Goal: Register for event/course

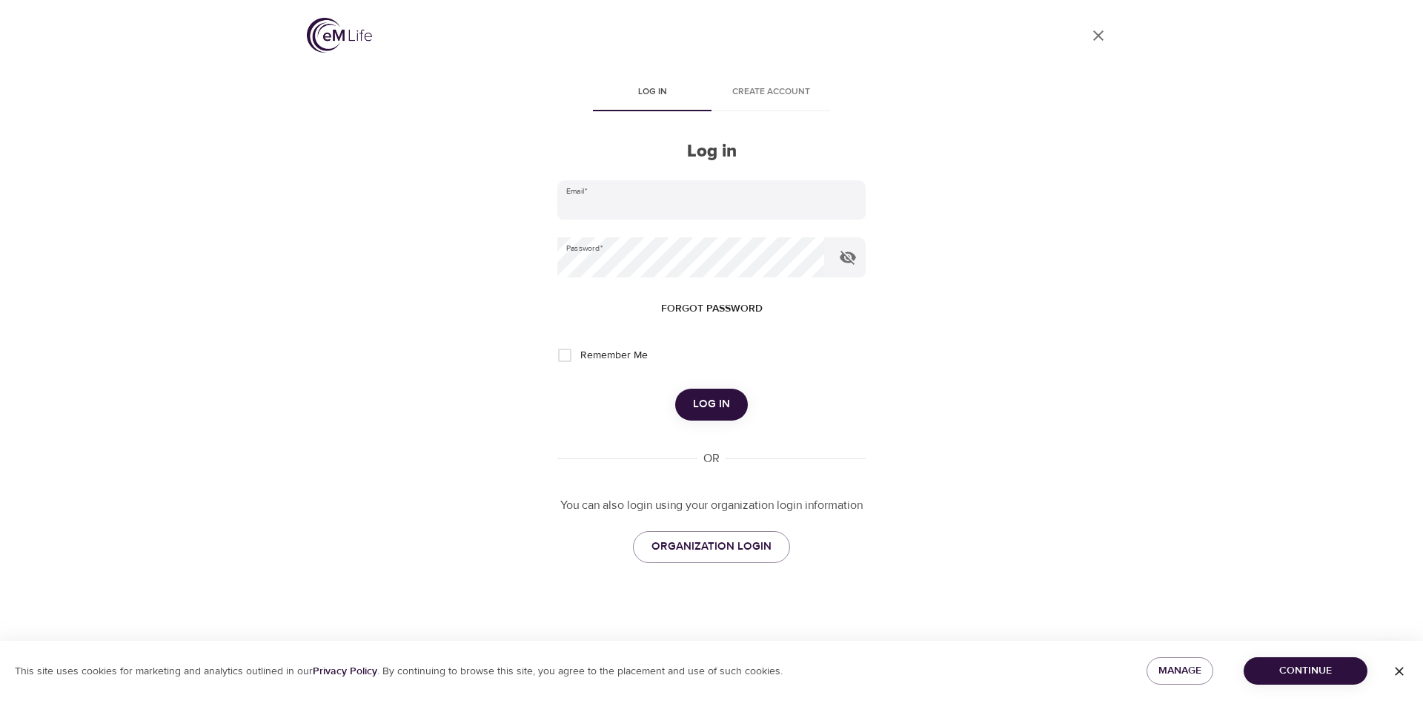
type input "[EMAIL_ADDRESS][DOMAIN_NAME]"
click at [720, 400] on span "Log in" at bounding box center [711, 403] width 37 height 19
click at [720, 400] on div "Log in" at bounding box center [712, 403] width 308 height 31
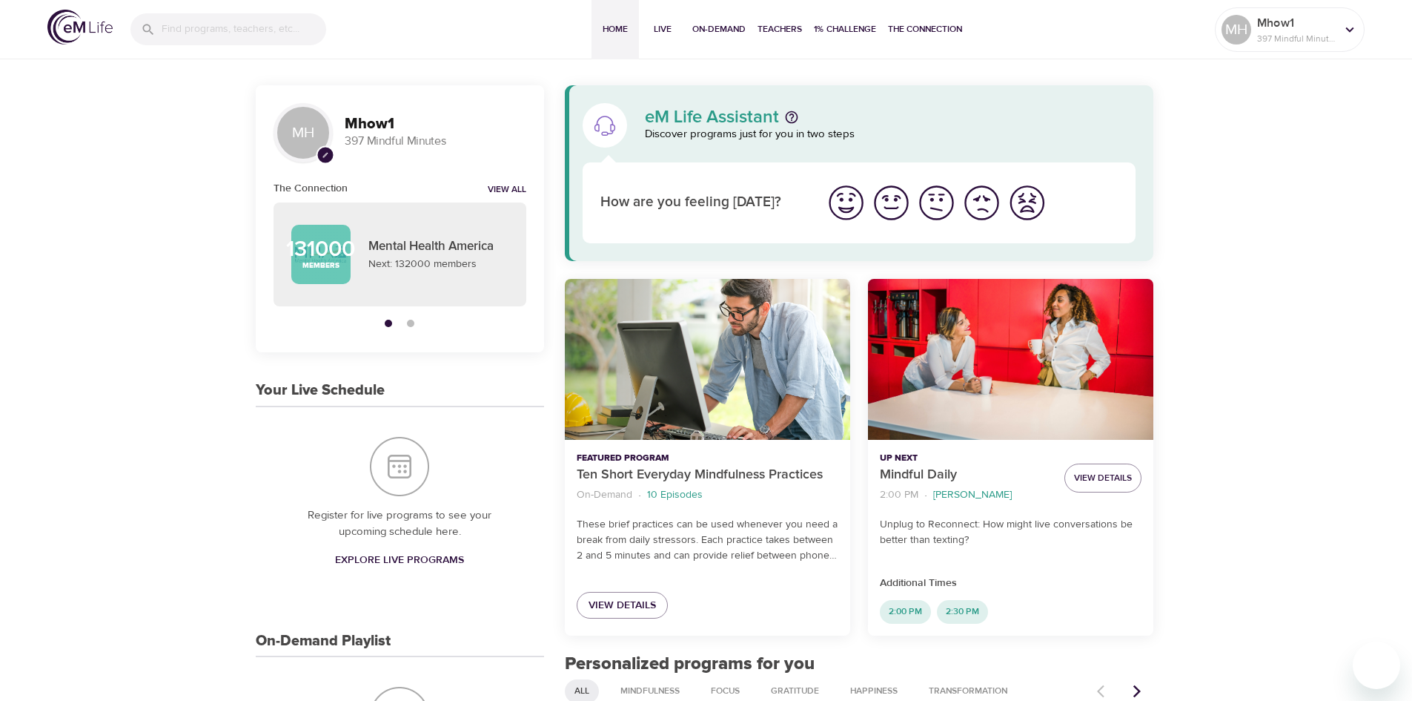
click at [899, 207] on img "I'm feeling good" at bounding box center [891, 202] width 41 height 41
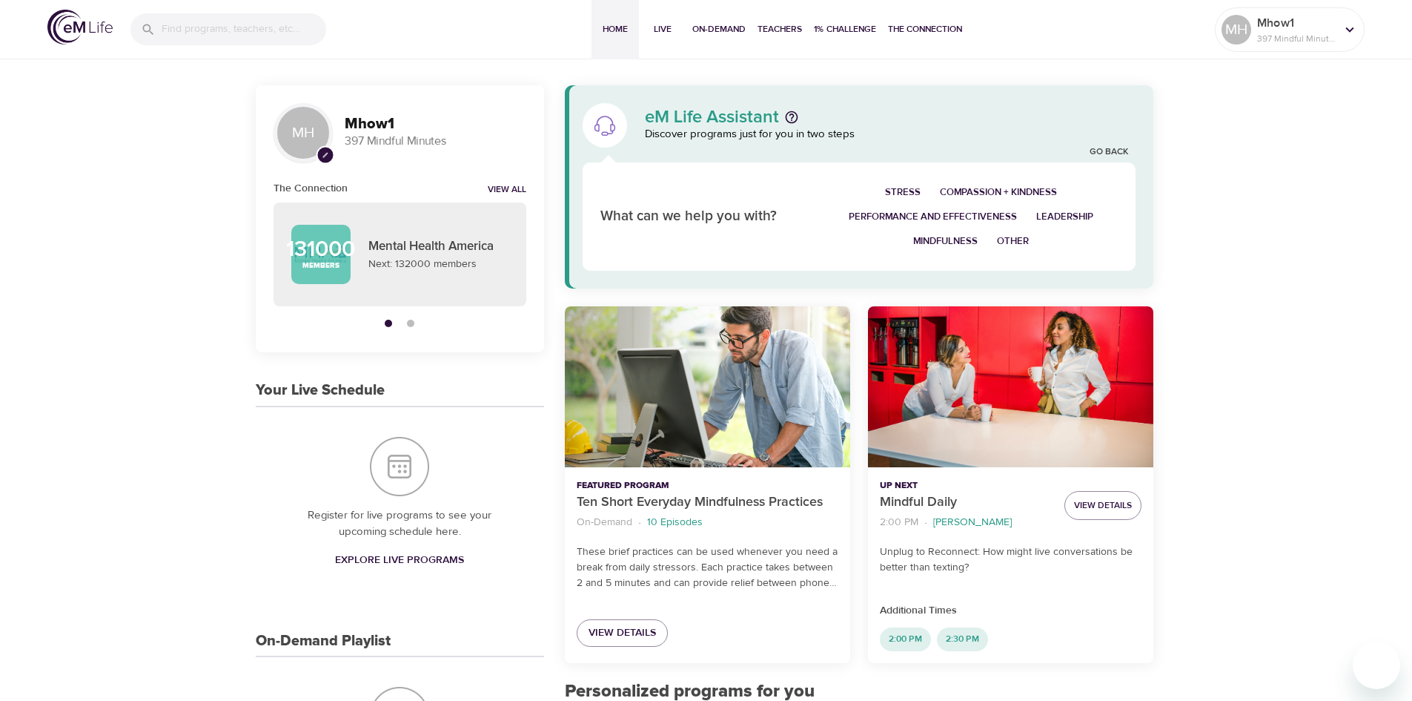
click at [896, 195] on span "Stress" at bounding box center [903, 192] width 36 height 17
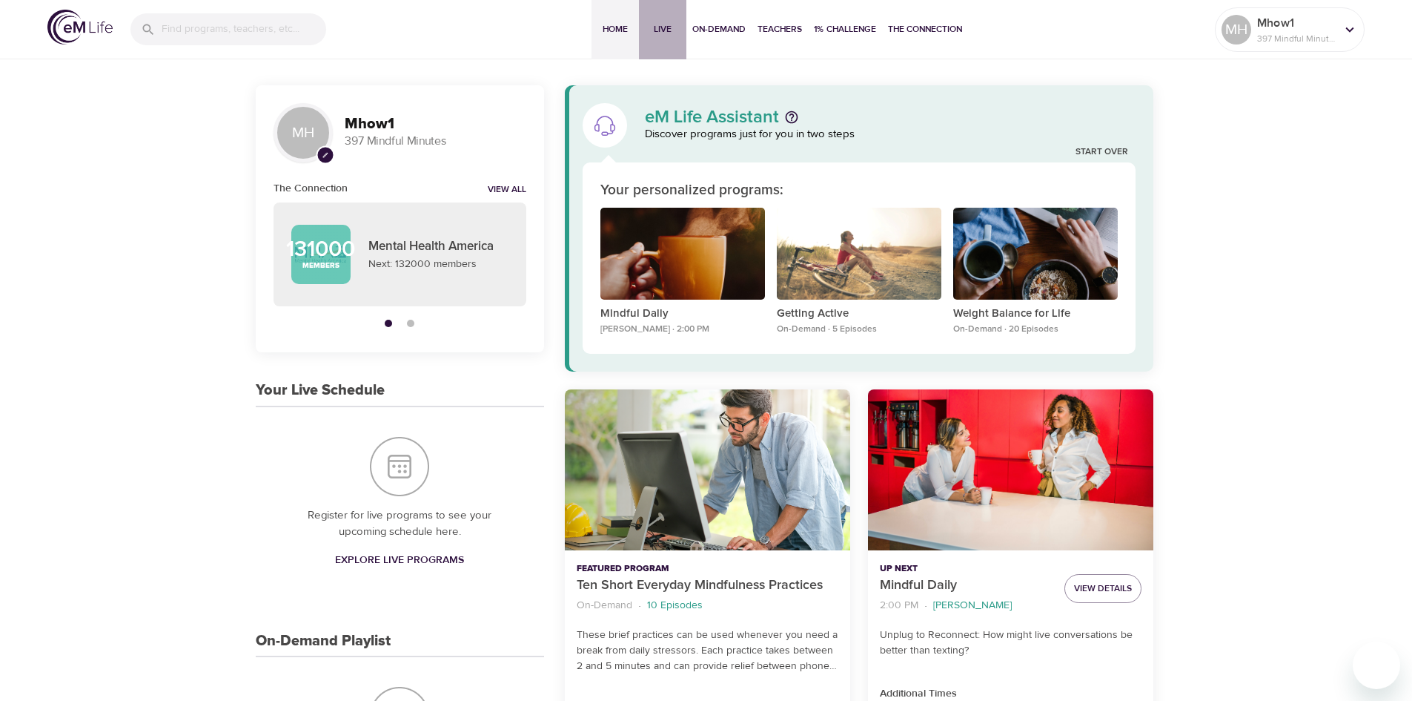
click at [664, 31] on span "Live" at bounding box center [663, 30] width 36 height 16
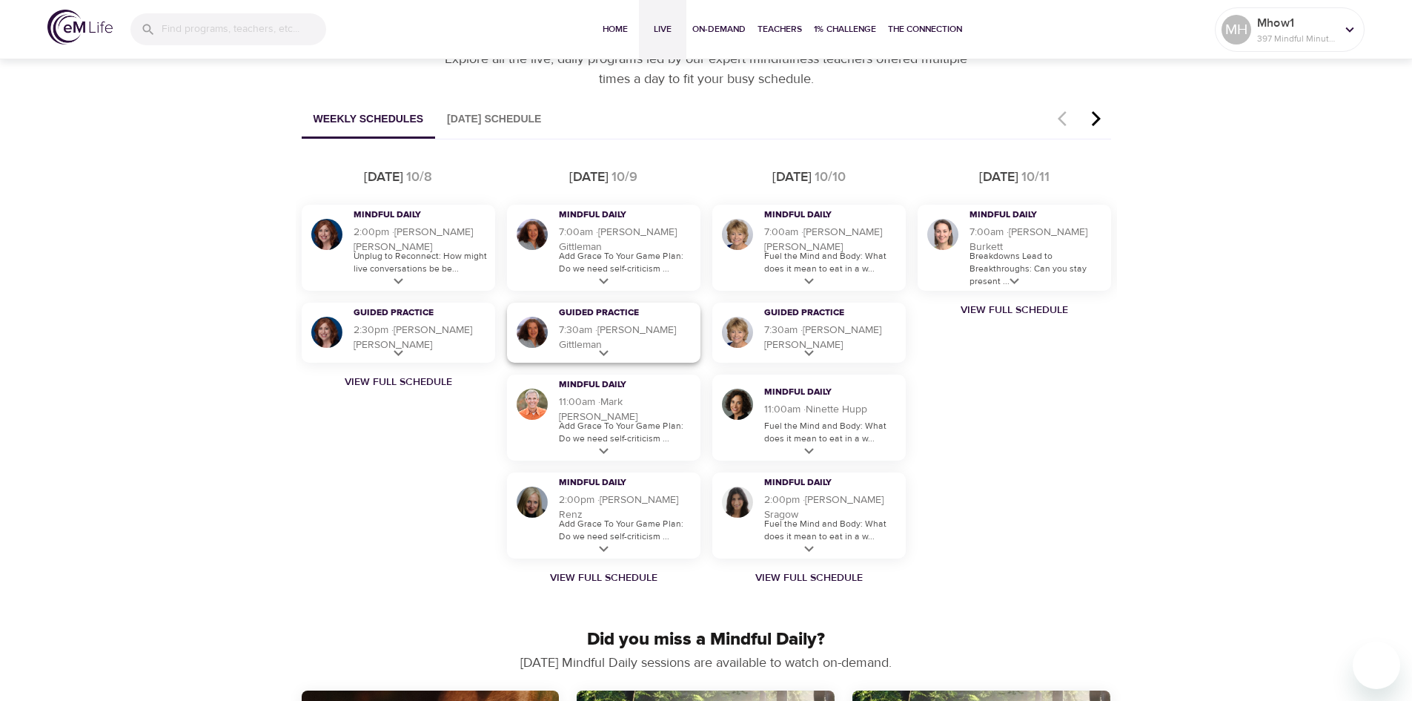
scroll to position [890, 0]
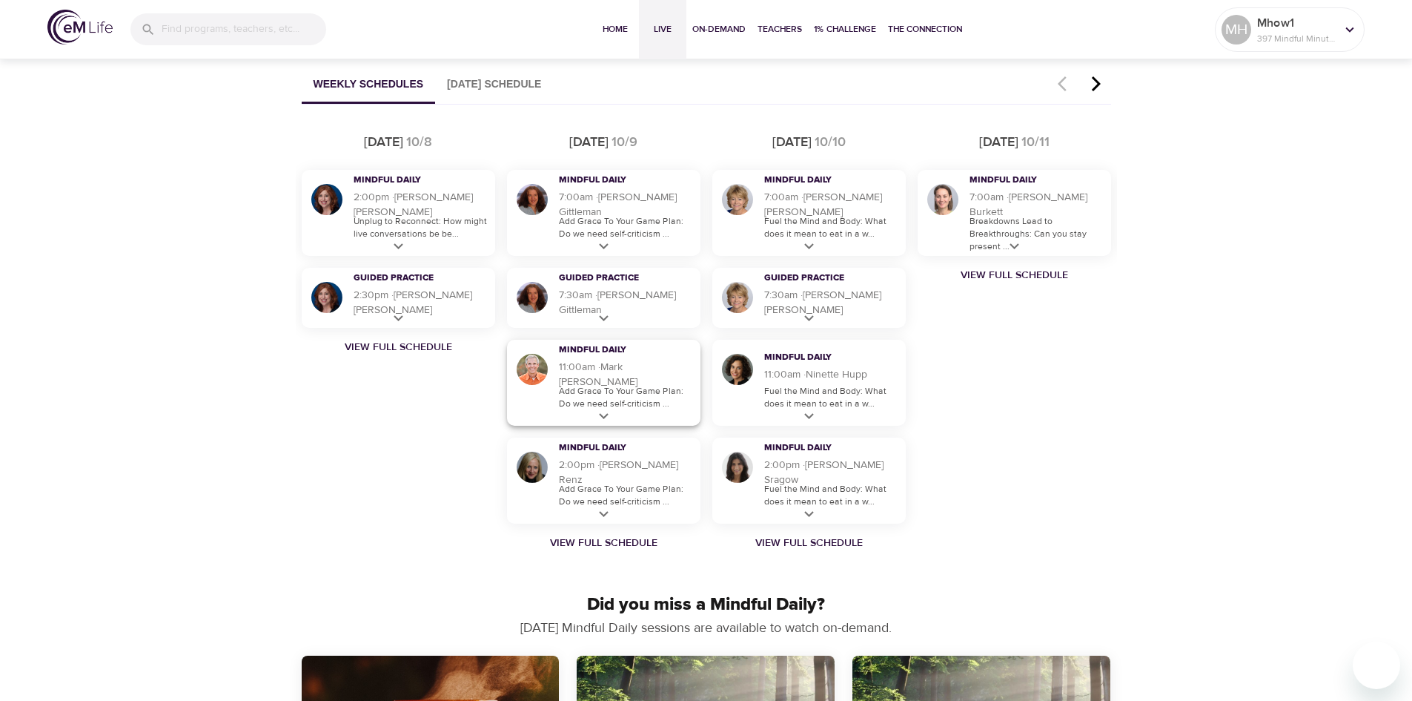
click at [602, 413] on icon at bounding box center [604, 416] width 19 height 19
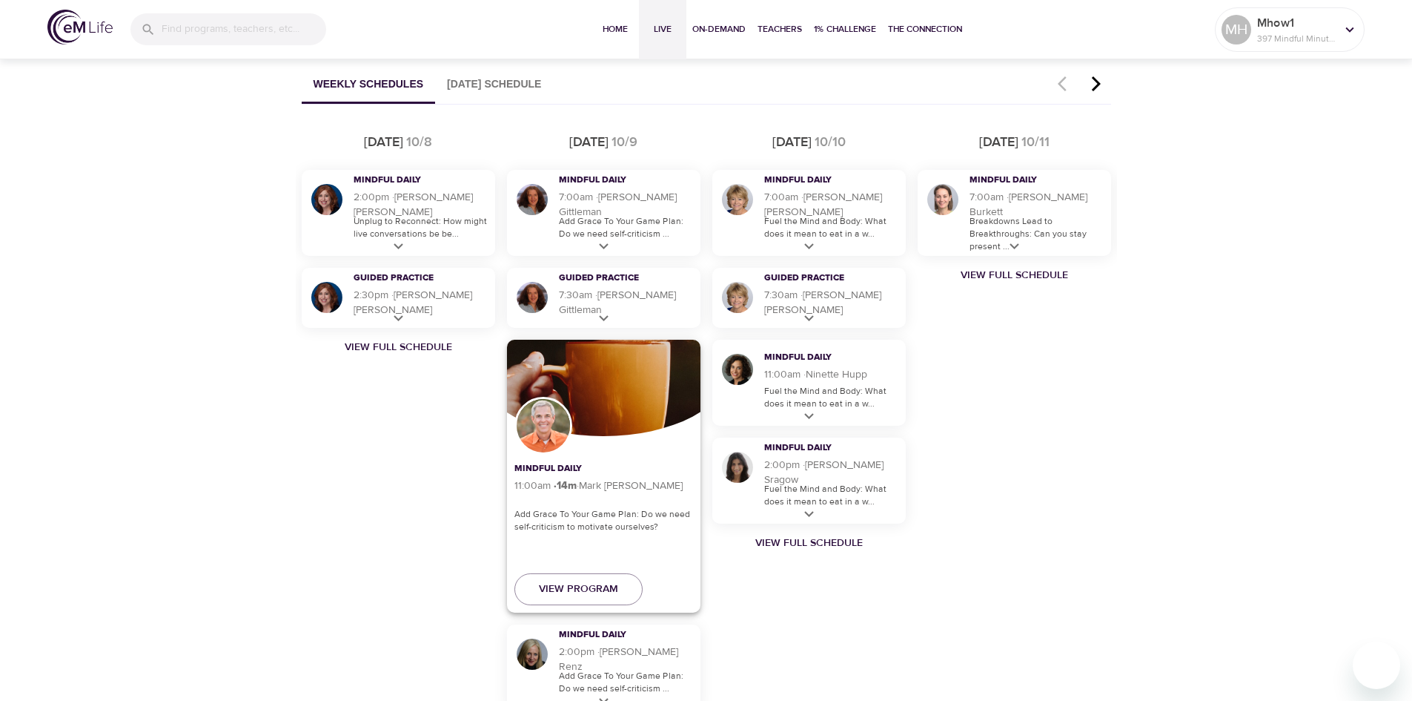
click at [630, 446] on div "Mindful Daily 11:00am · 14 m · [PERSON_NAME] Add [PERSON_NAME] To Your Game Pla…" at bounding box center [604, 476] width 194 height 273
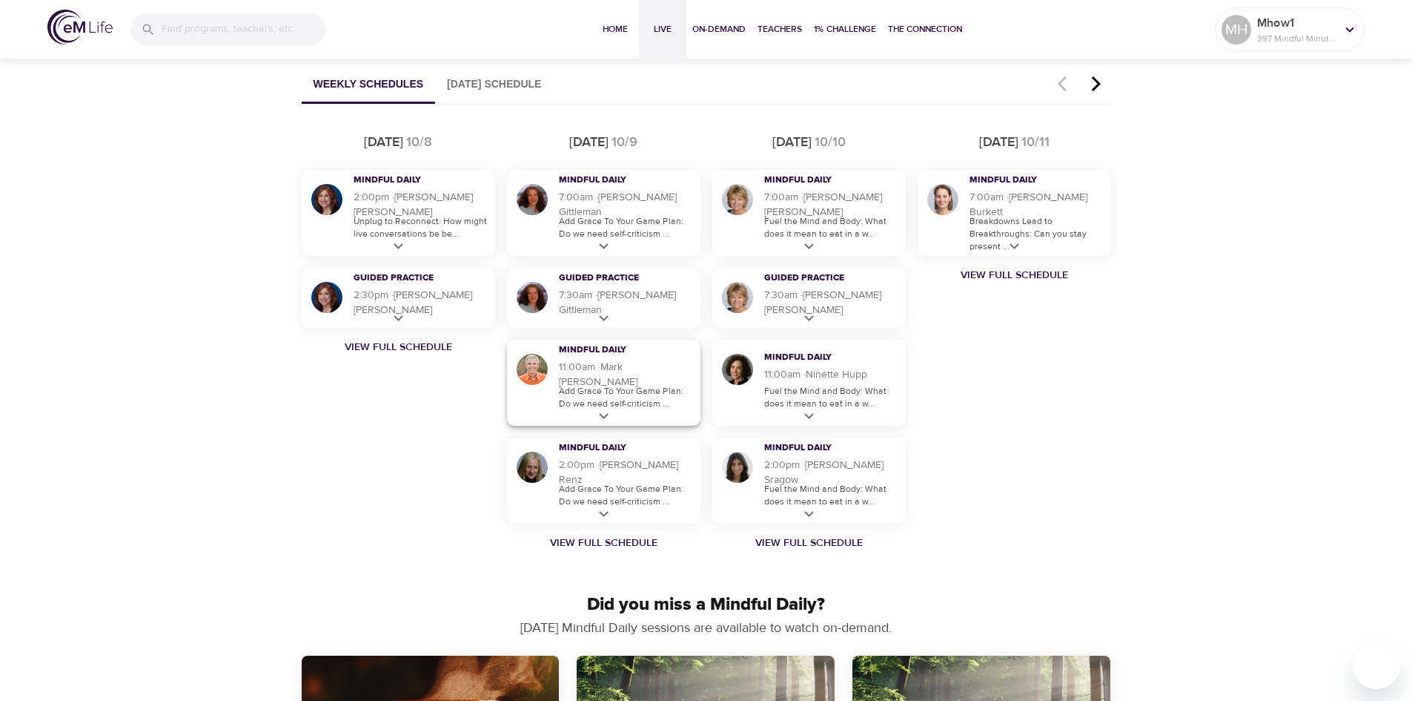
click at [521, 368] on img at bounding box center [533, 369] width 36 height 36
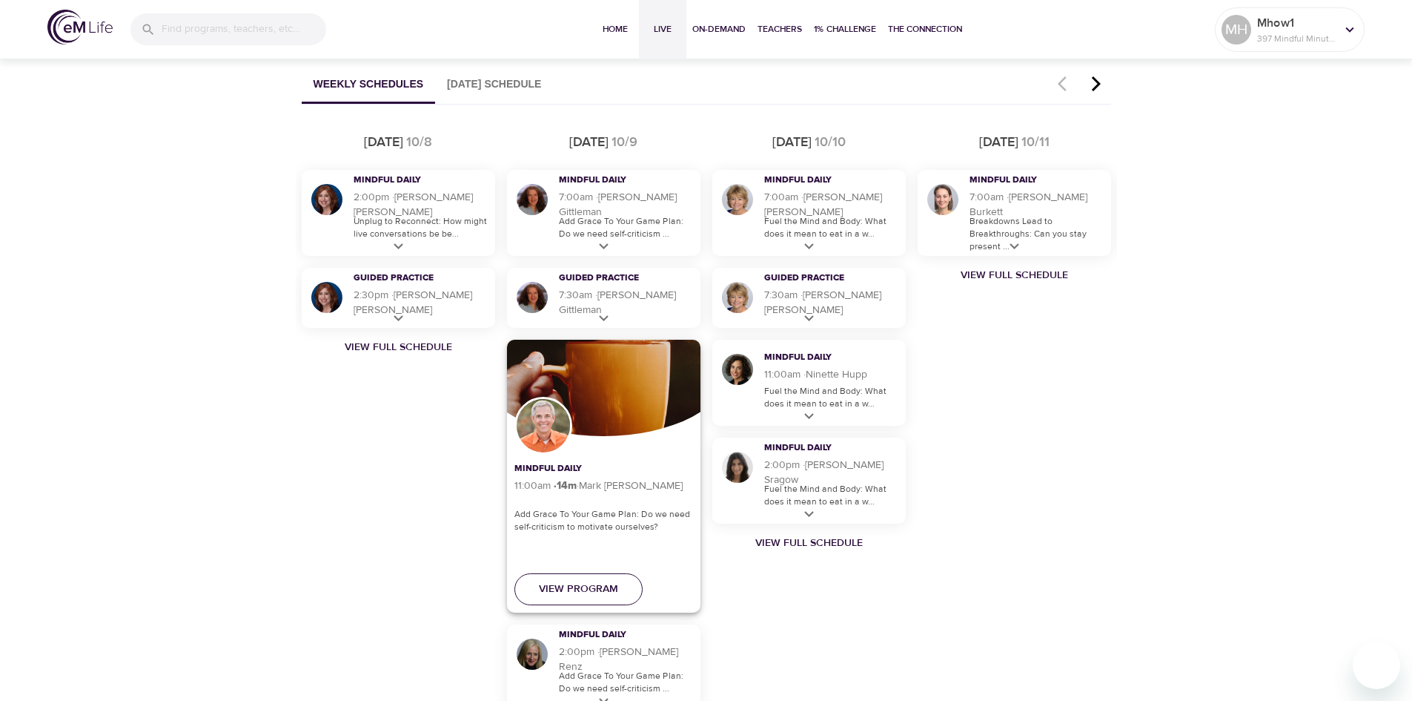
click at [612, 599] on button "View Program" at bounding box center [579, 589] width 128 height 32
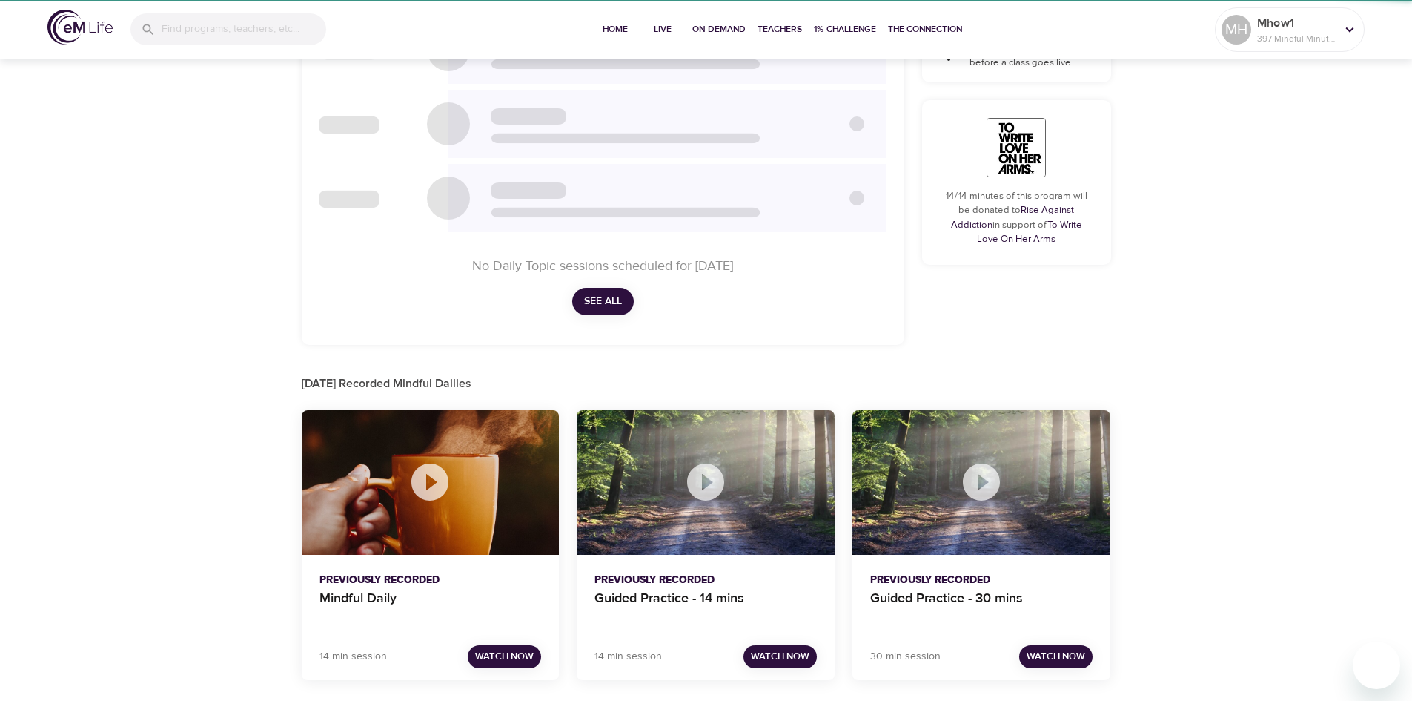
scroll to position [603, 0]
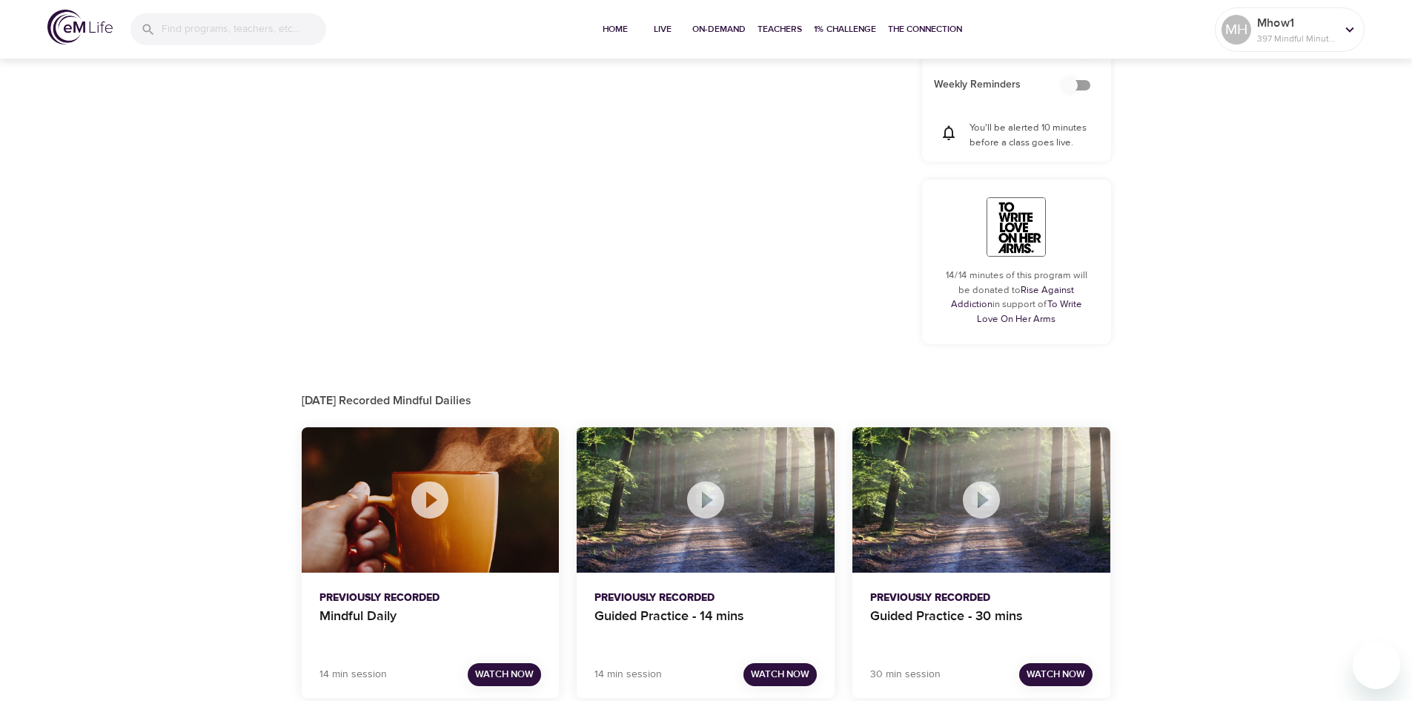
checkbox input "true"
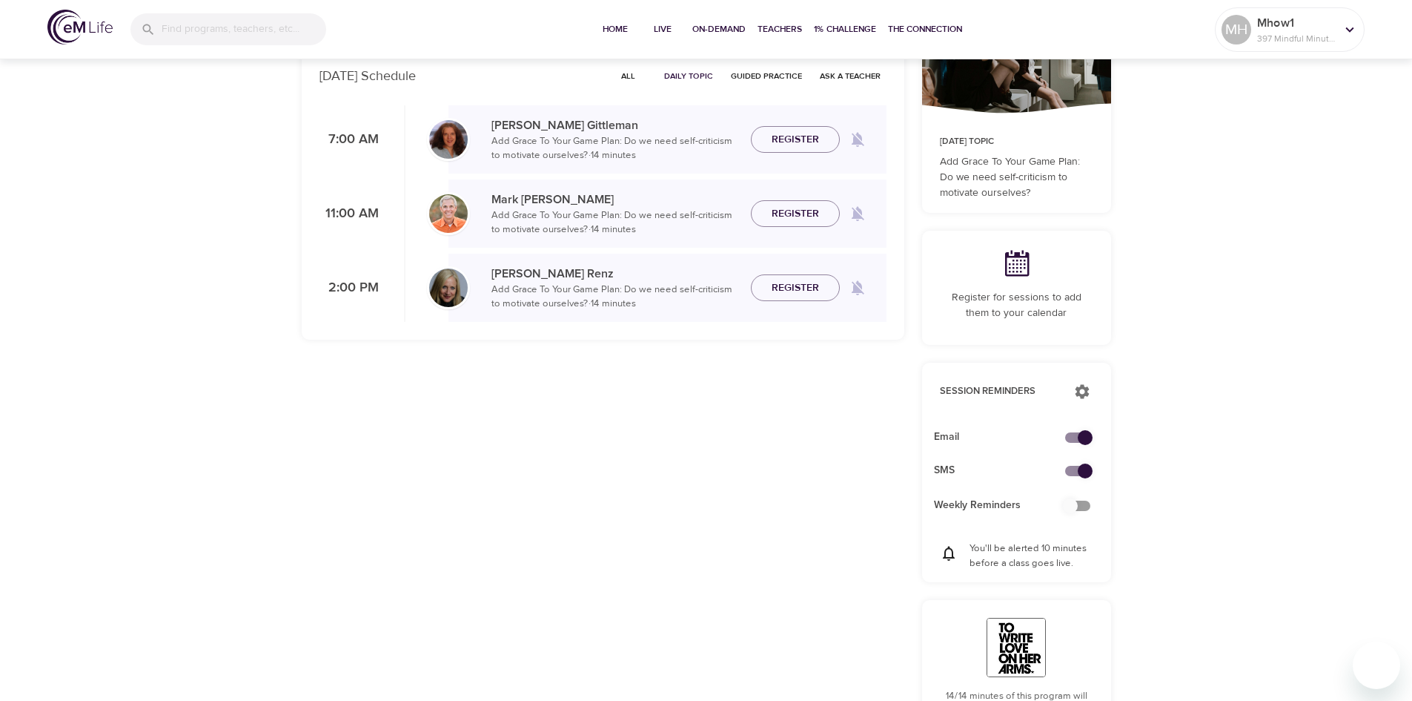
scroll to position [0, 0]
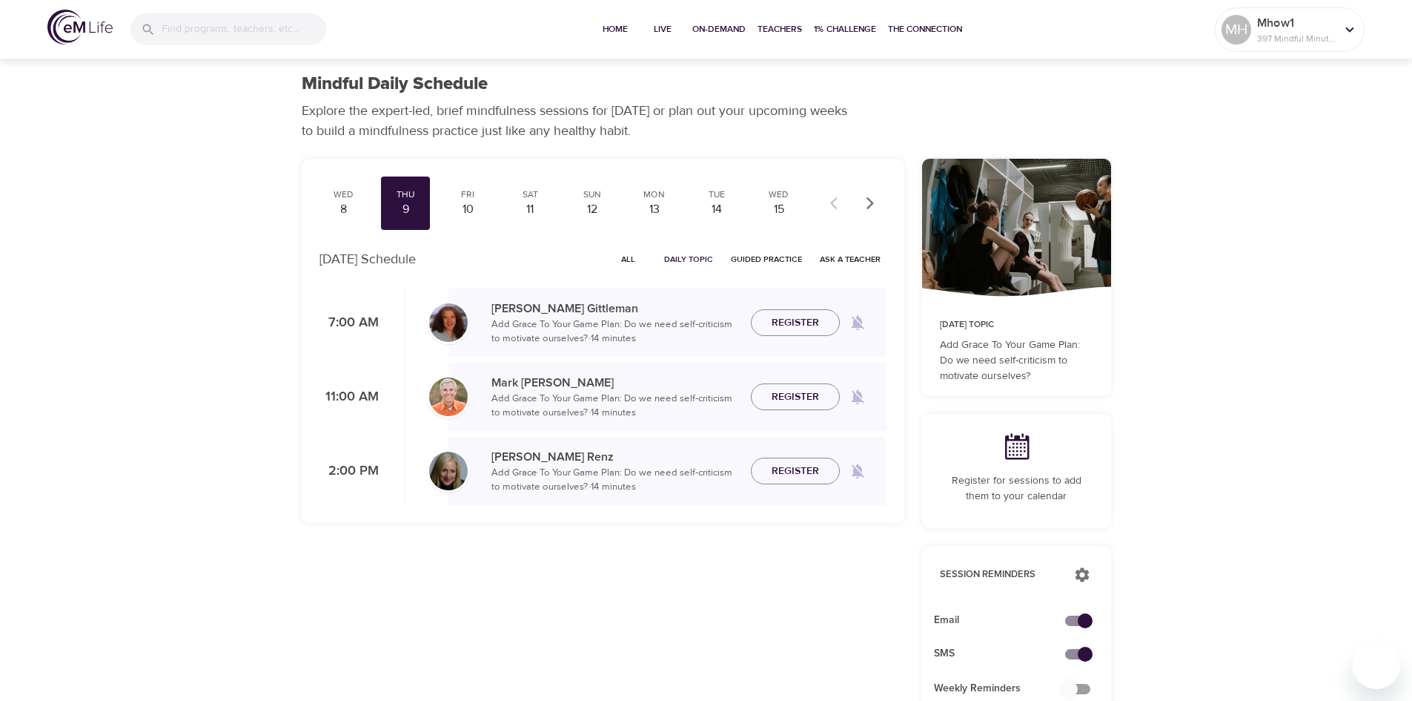
click at [596, 402] on p "Add Grace To Your Game Plan: Do we need self-criticism to motivate ourselves? ·…" at bounding box center [616, 405] width 248 height 29
click at [774, 392] on span "Register" at bounding box center [795, 397] width 47 height 19
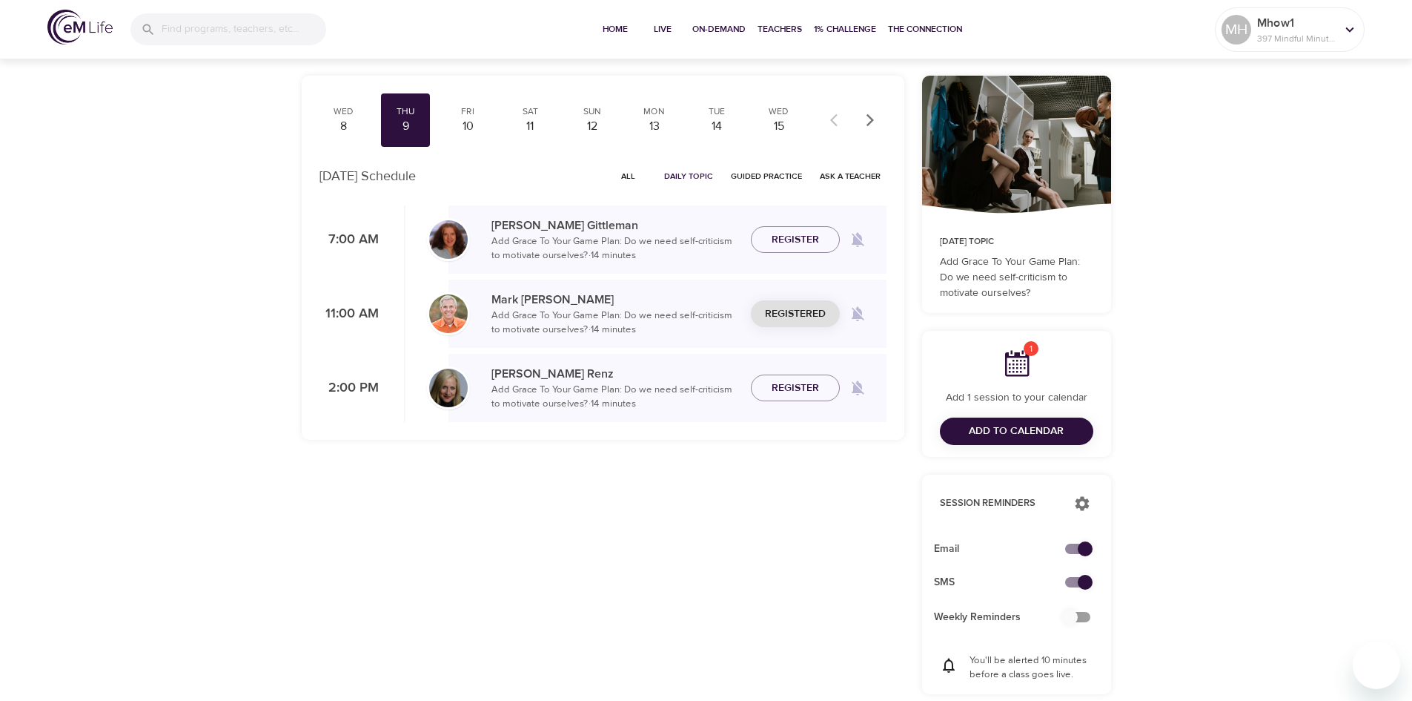
scroll to position [74, 0]
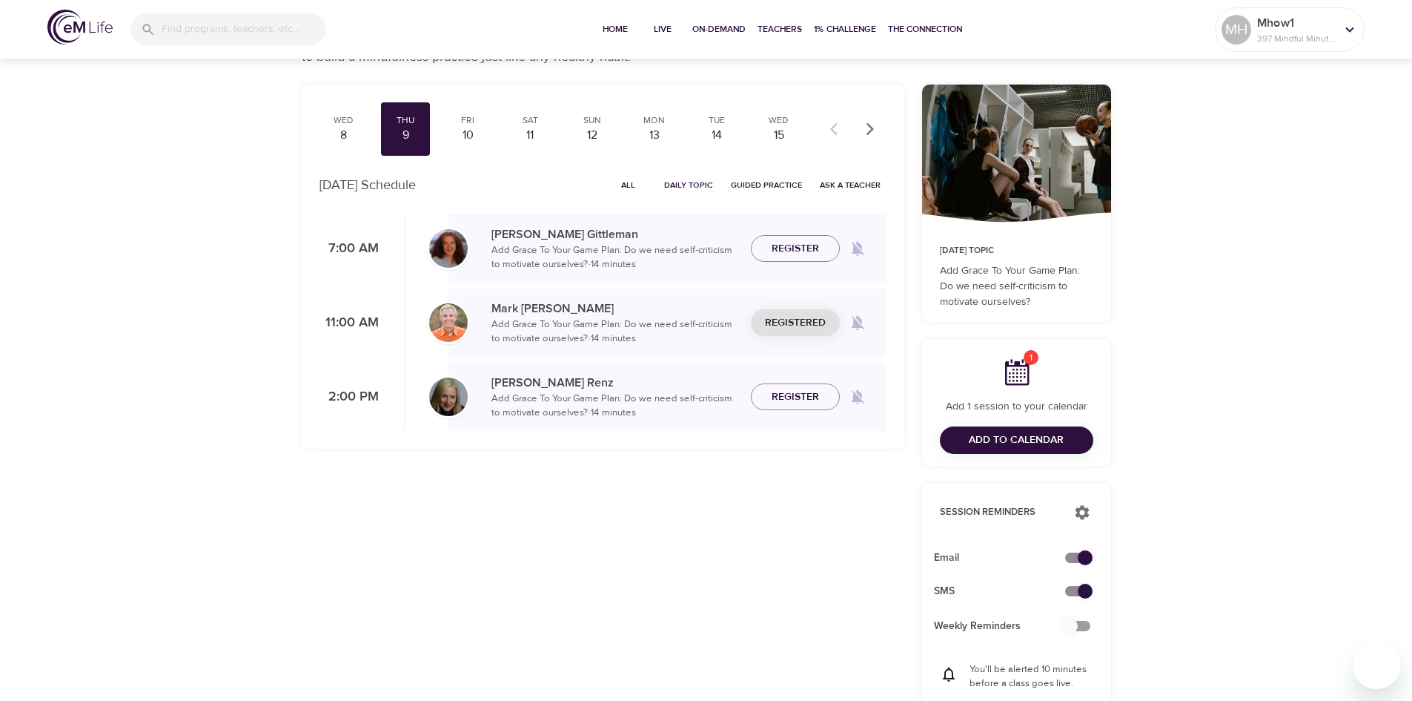
click at [1032, 446] on span "Add to Calendar" at bounding box center [1016, 440] width 95 height 19
click at [1032, 446] on div "Add to Calendar" at bounding box center [1016, 439] width 153 height 27
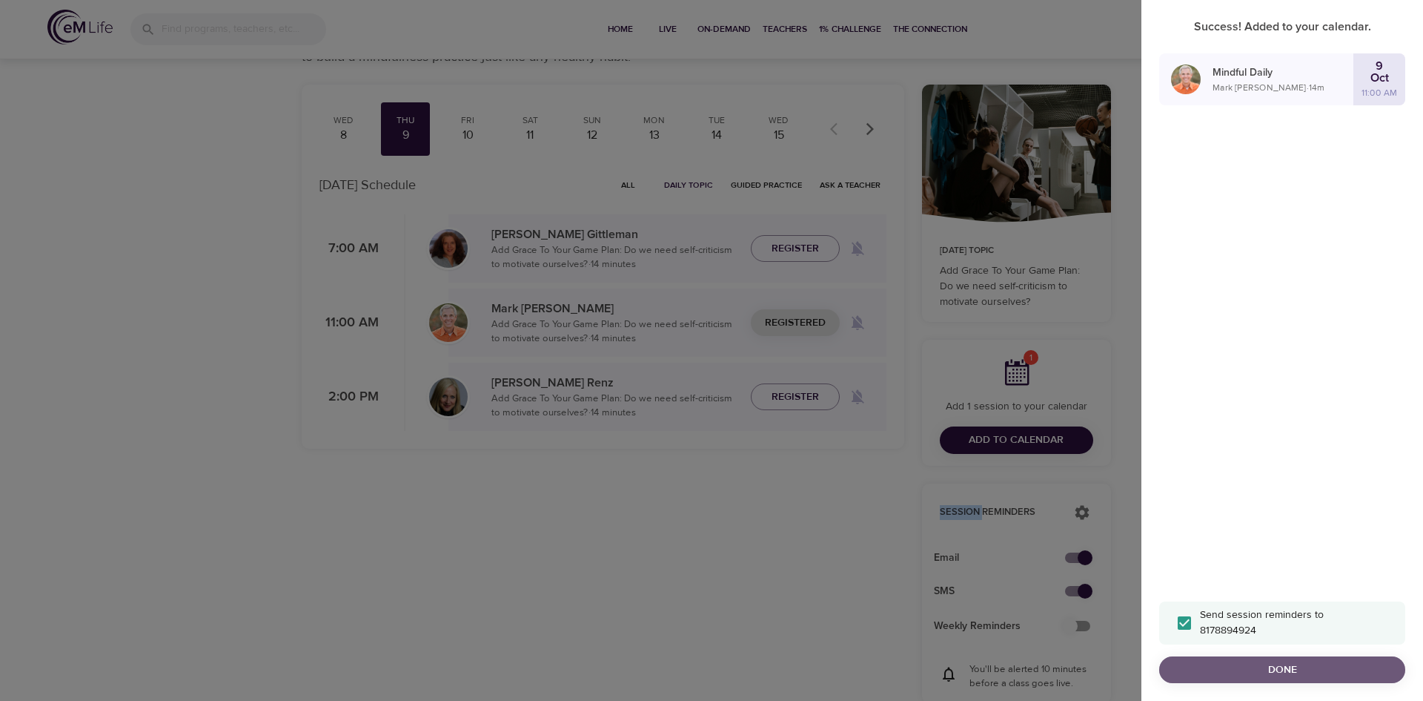
click at [1309, 671] on span "Done" at bounding box center [1282, 670] width 222 height 19
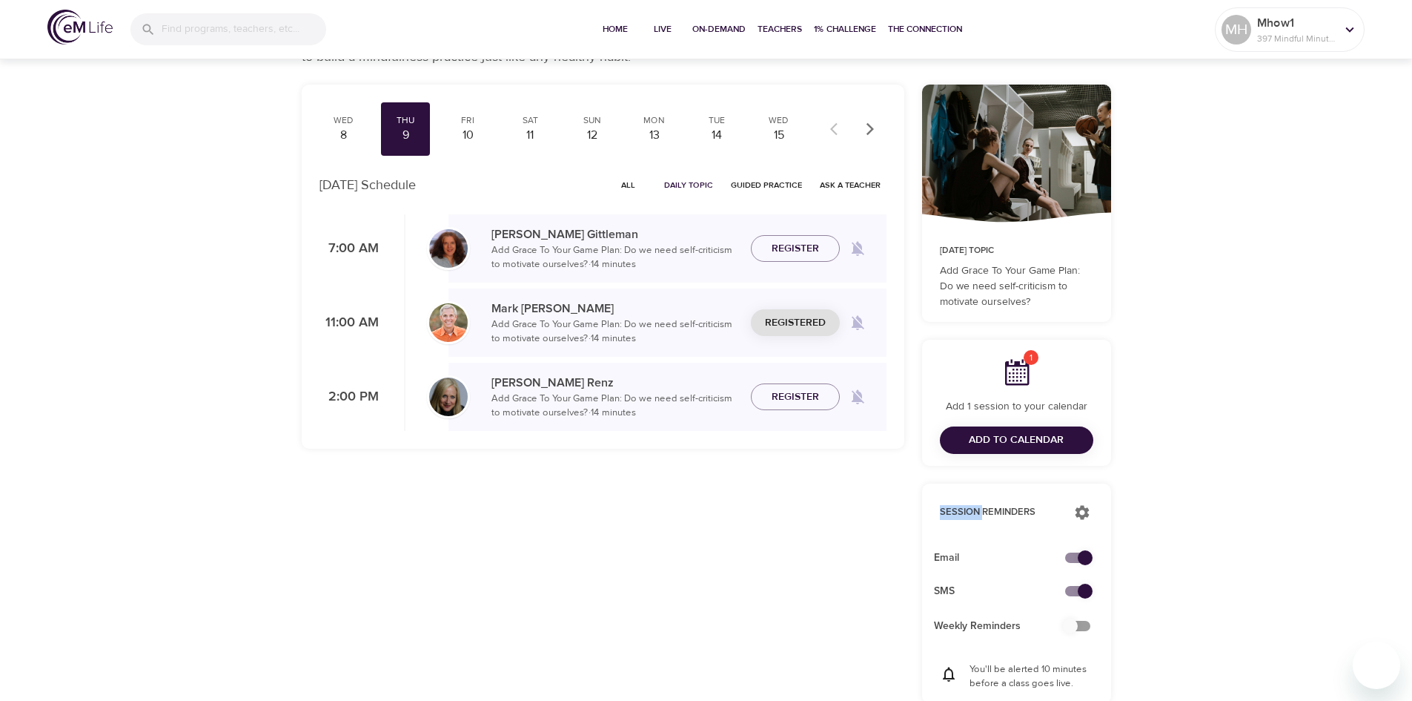
click at [1027, 367] on icon at bounding box center [1017, 372] width 30 height 30
drag, startPoint x: 1027, startPoint y: 367, endPoint x: 1025, endPoint y: 377, distance: 9.9
click at [1027, 368] on icon at bounding box center [1017, 372] width 30 height 30
click at [1019, 447] on span "Add to Calendar" at bounding box center [1016, 440] width 95 height 19
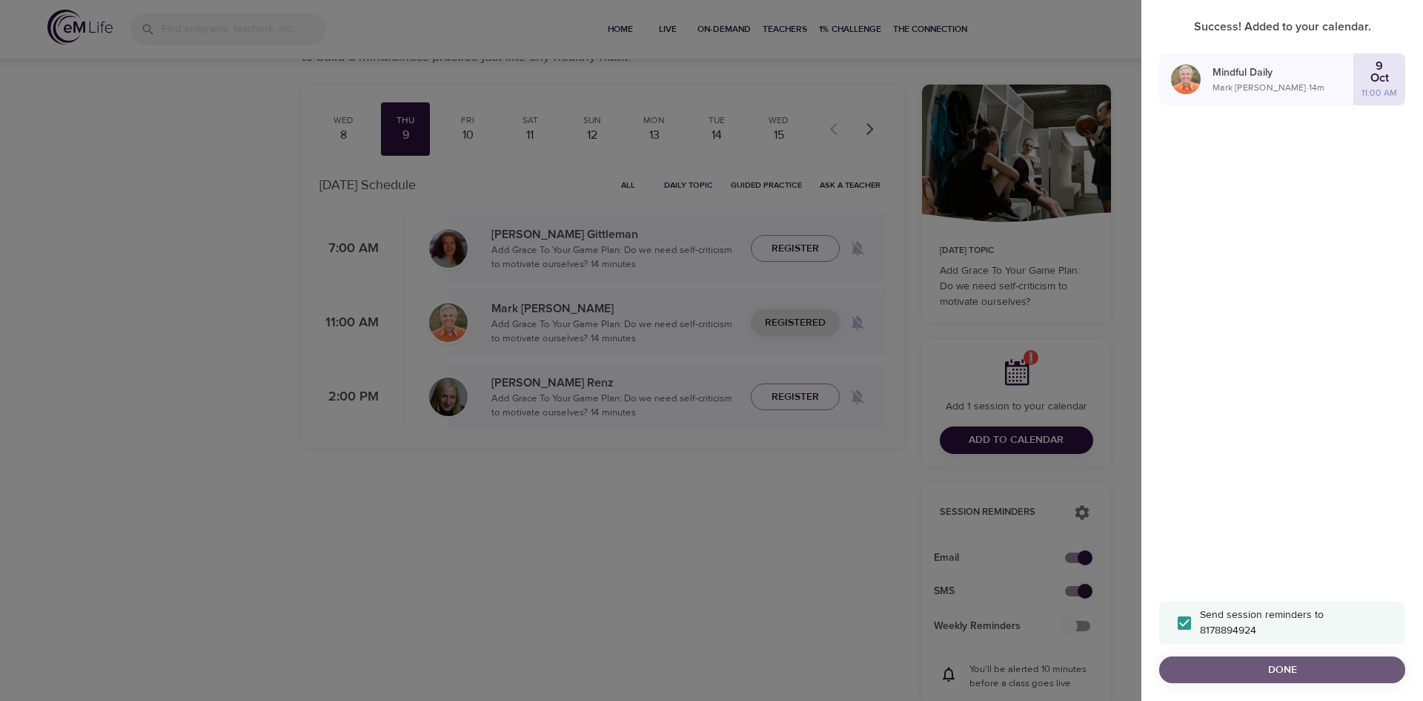
click at [1326, 658] on button "Done" at bounding box center [1283, 669] width 246 height 27
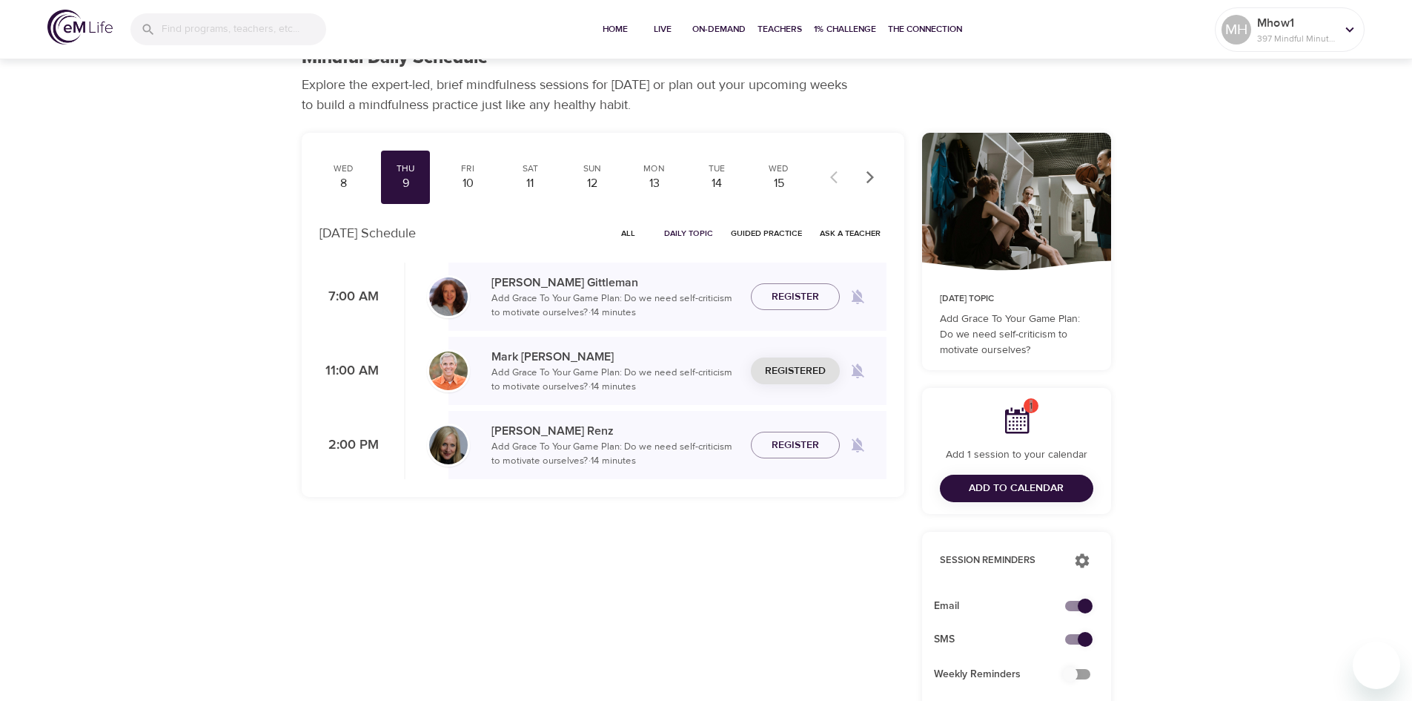
scroll to position [0, 0]
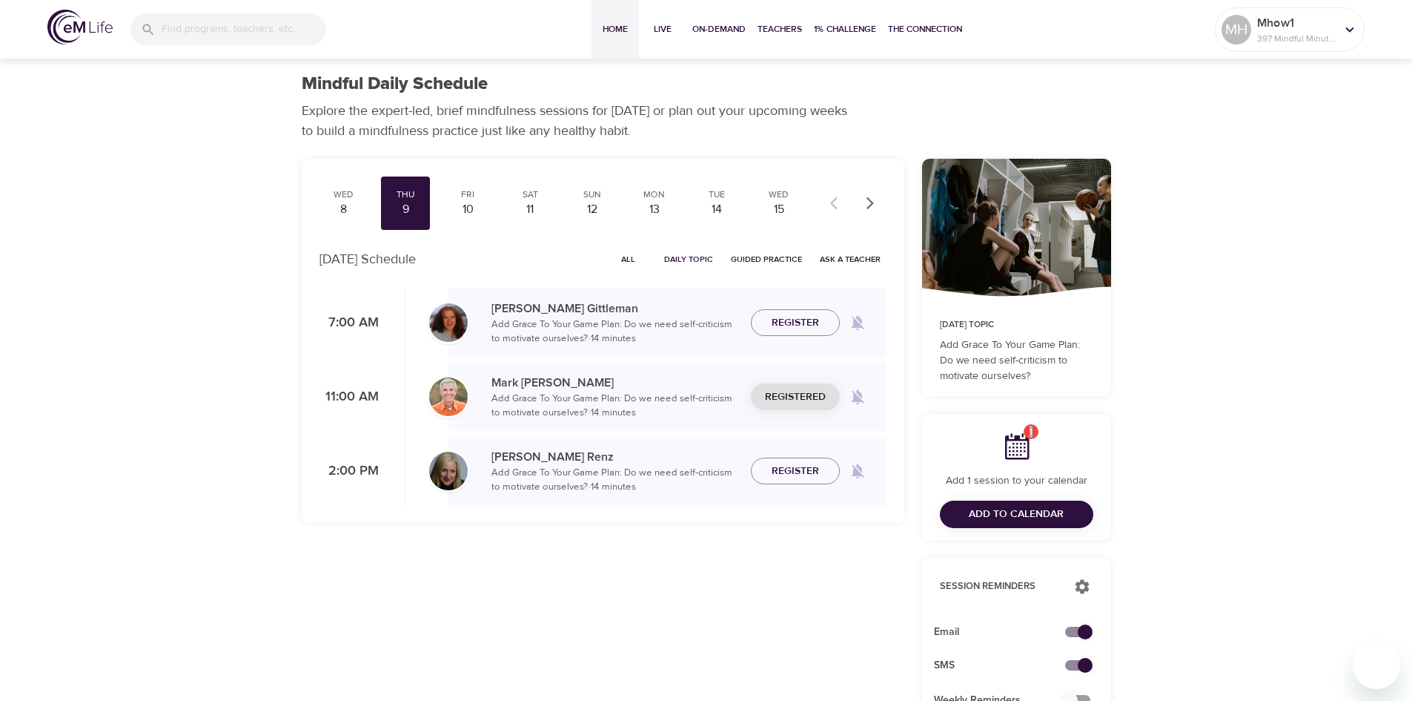
click at [626, 22] on span "Home" at bounding box center [616, 30] width 36 height 16
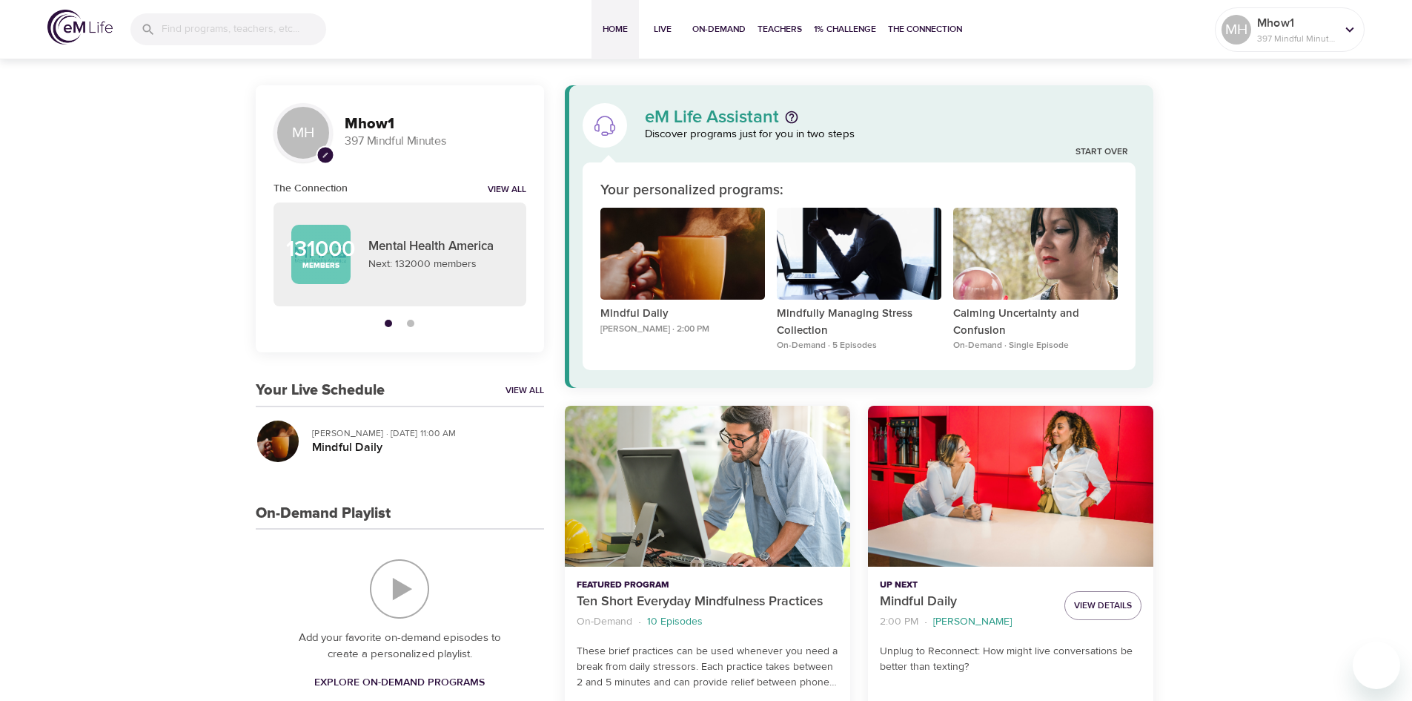
drag, startPoint x: 476, startPoint y: 146, endPoint x: 469, endPoint y: 145, distance: 7.6
click at [473, 145] on p "397 Mindful Minutes" at bounding box center [436, 141] width 182 height 17
click at [406, 133] on p "397 Mindful Minutes" at bounding box center [436, 141] width 182 height 17
drag, startPoint x: 343, startPoint y: 130, endPoint x: 289, endPoint y: 128, distance: 53.4
click at [289, 128] on div "MH pencil Mhow1 397 Mindful Minutes" at bounding box center [400, 132] width 265 height 71
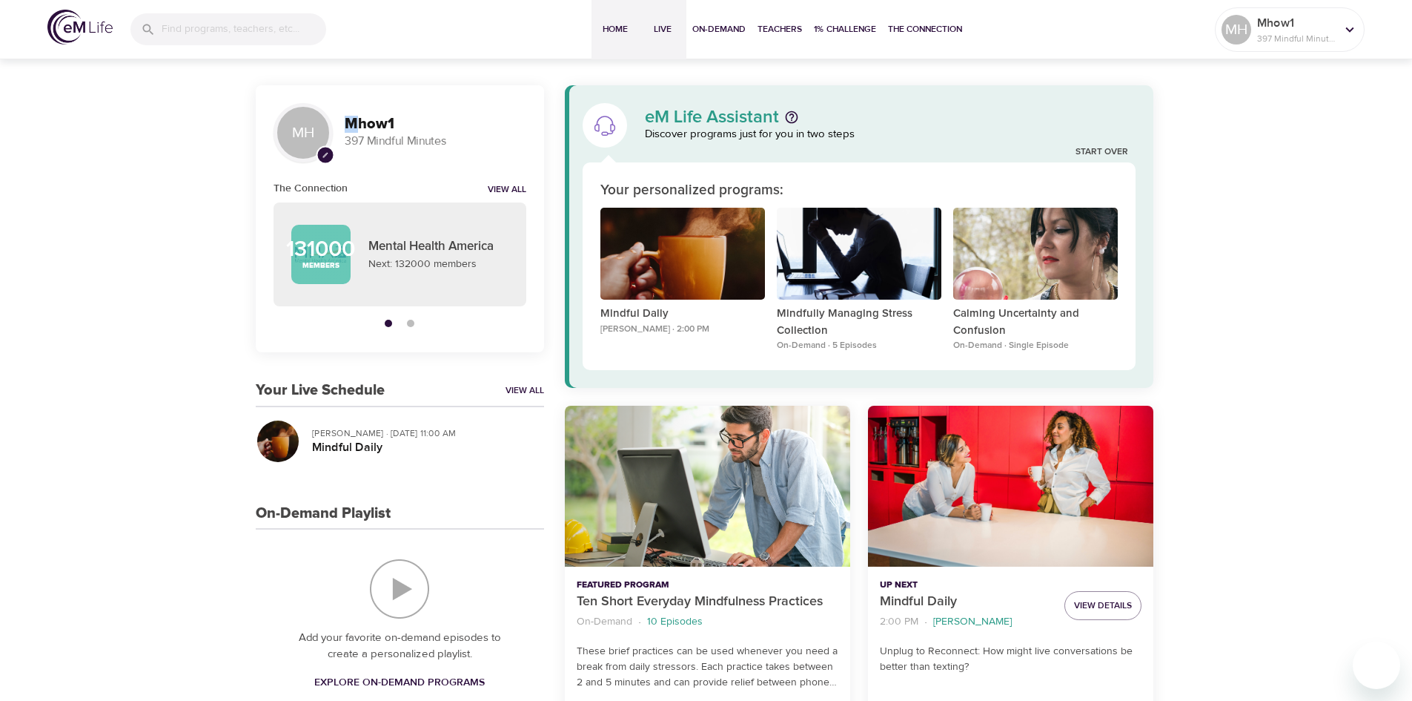
click at [674, 26] on span "Live" at bounding box center [663, 30] width 36 height 16
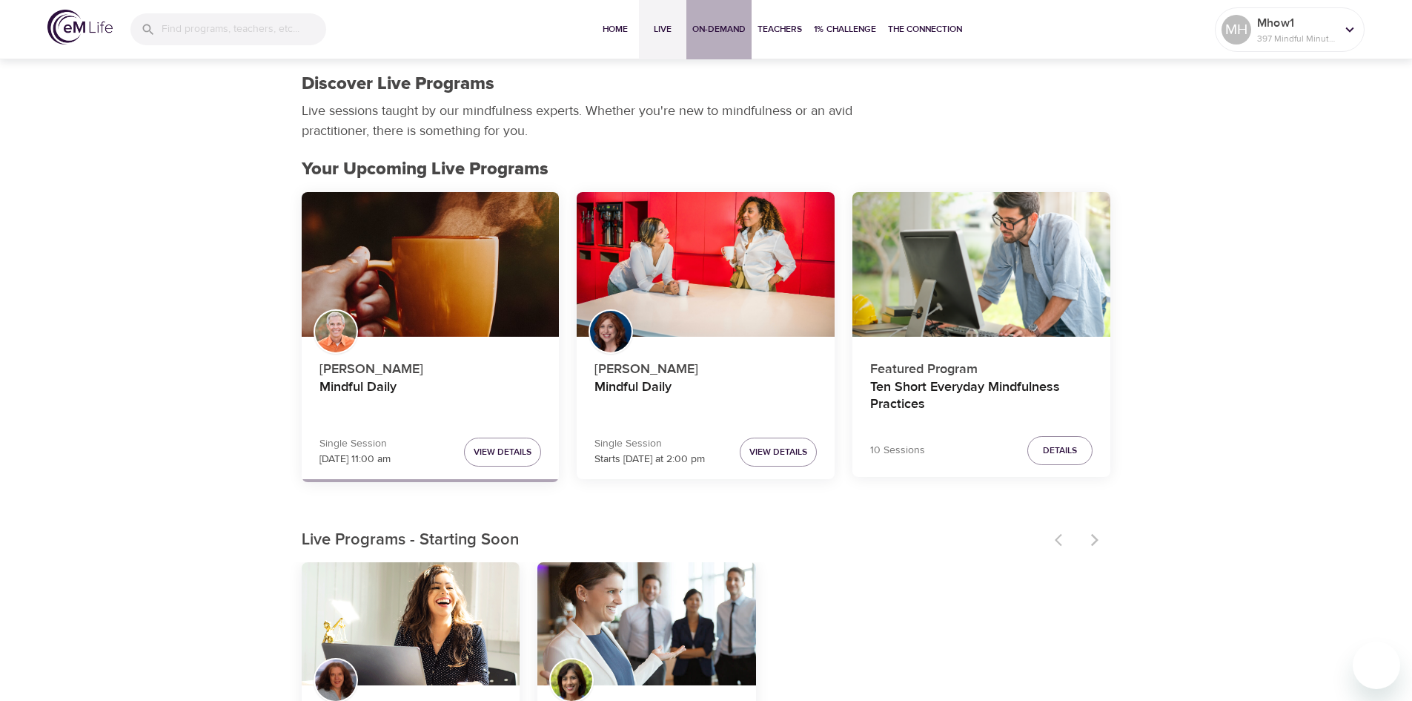
click at [741, 22] on span "On-Demand" at bounding box center [718, 30] width 53 height 16
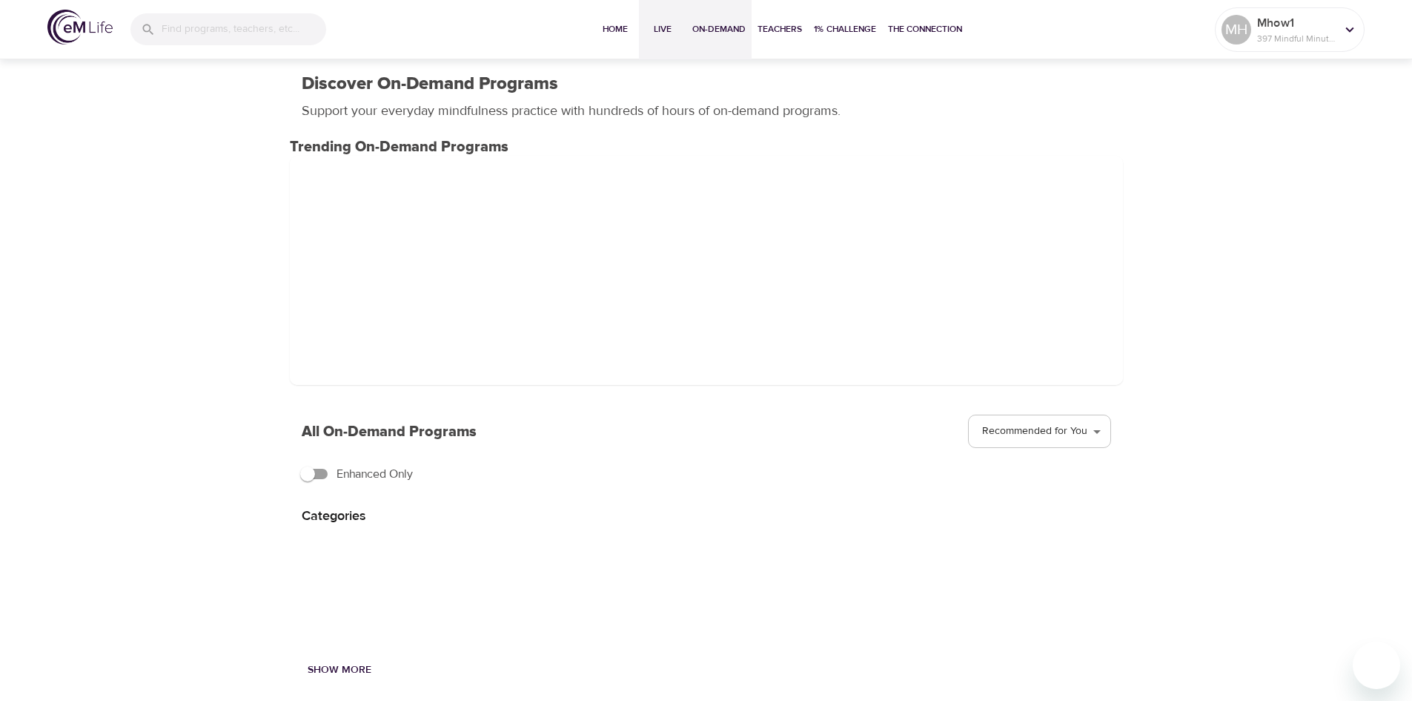
click at [669, 30] on span "Live" at bounding box center [663, 30] width 36 height 16
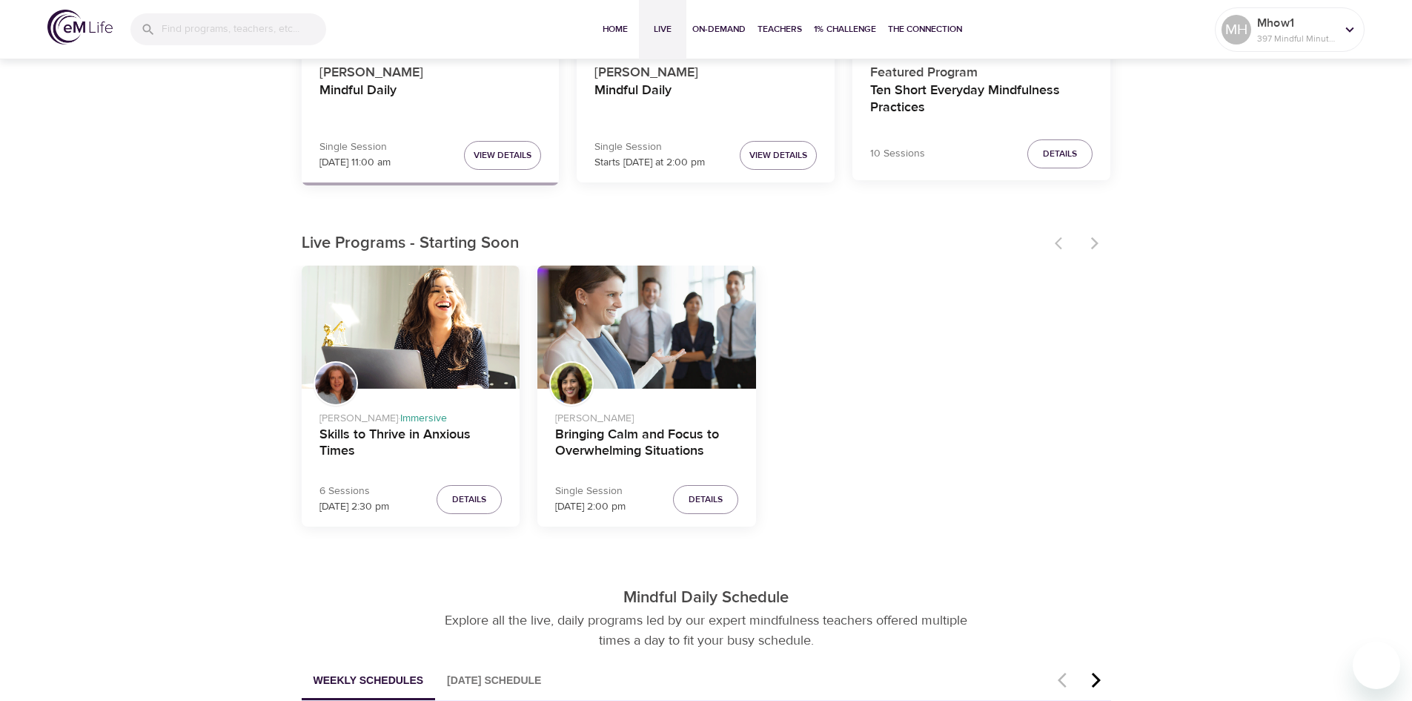
scroll to position [667, 0]
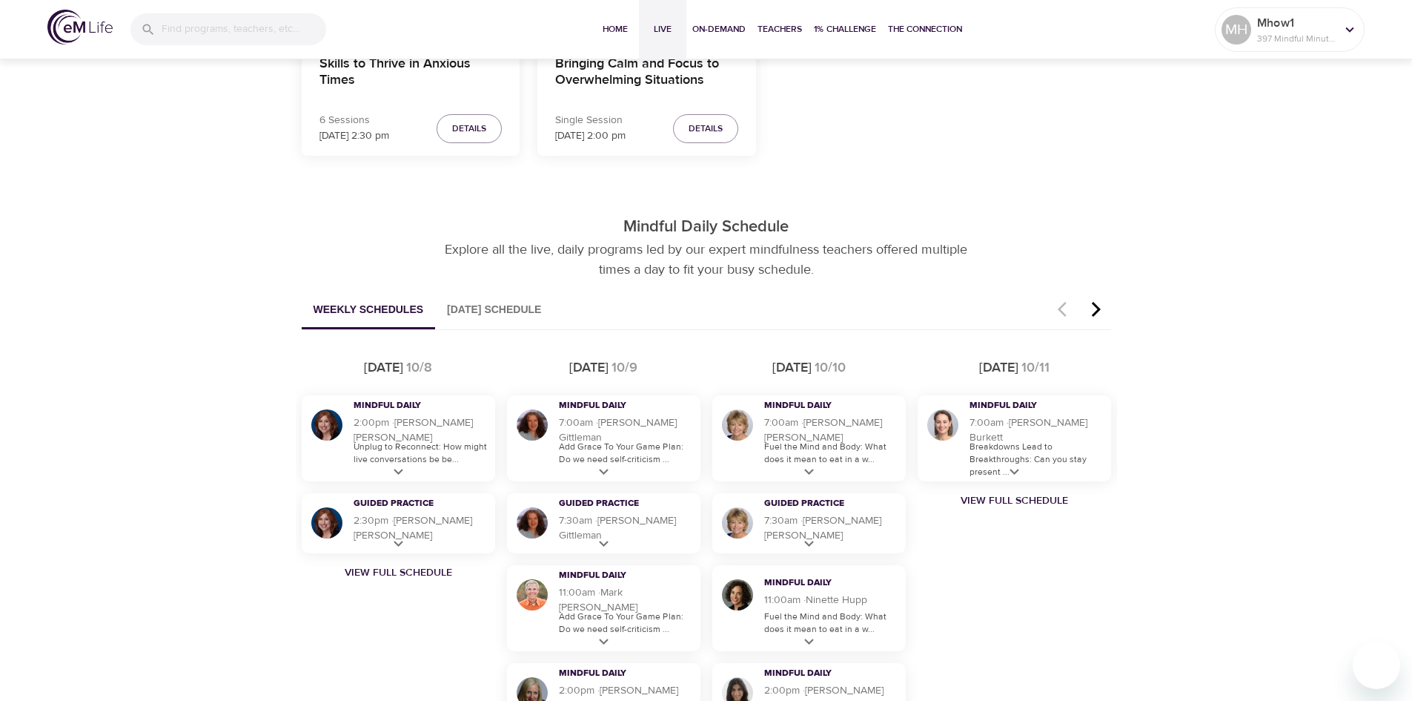
click at [806, 364] on div "[DATE]" at bounding box center [792, 367] width 39 height 19
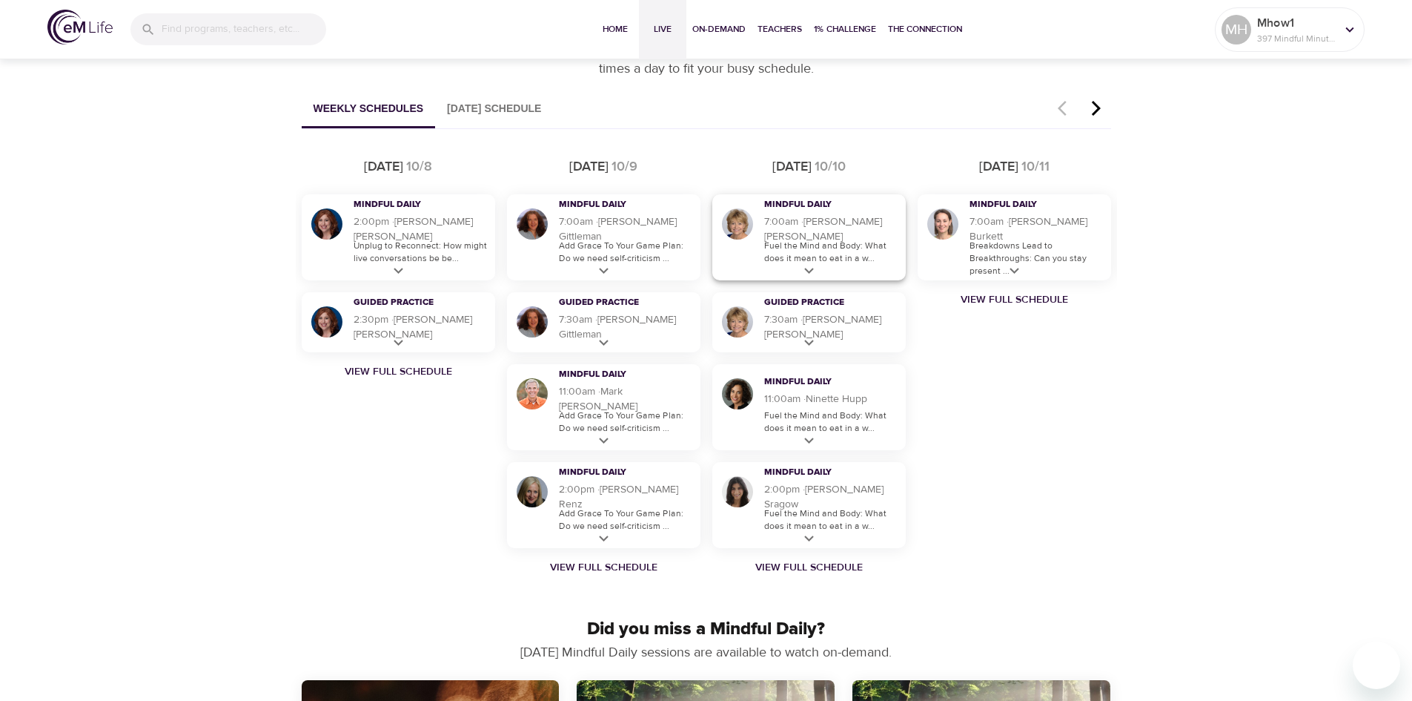
scroll to position [890, 0]
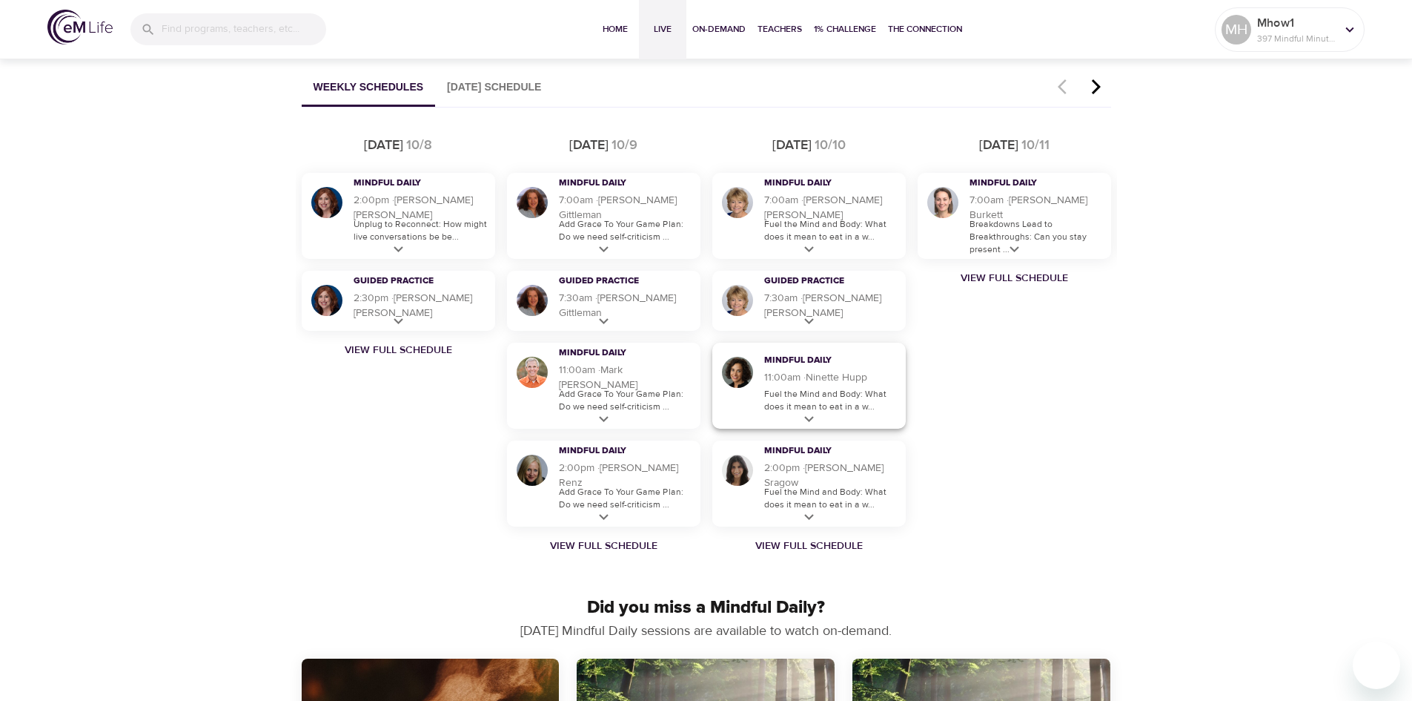
click at [854, 386] on div at bounding box center [808, 349] width 251 height 133
